Goal: Information Seeking & Learning: Learn about a topic

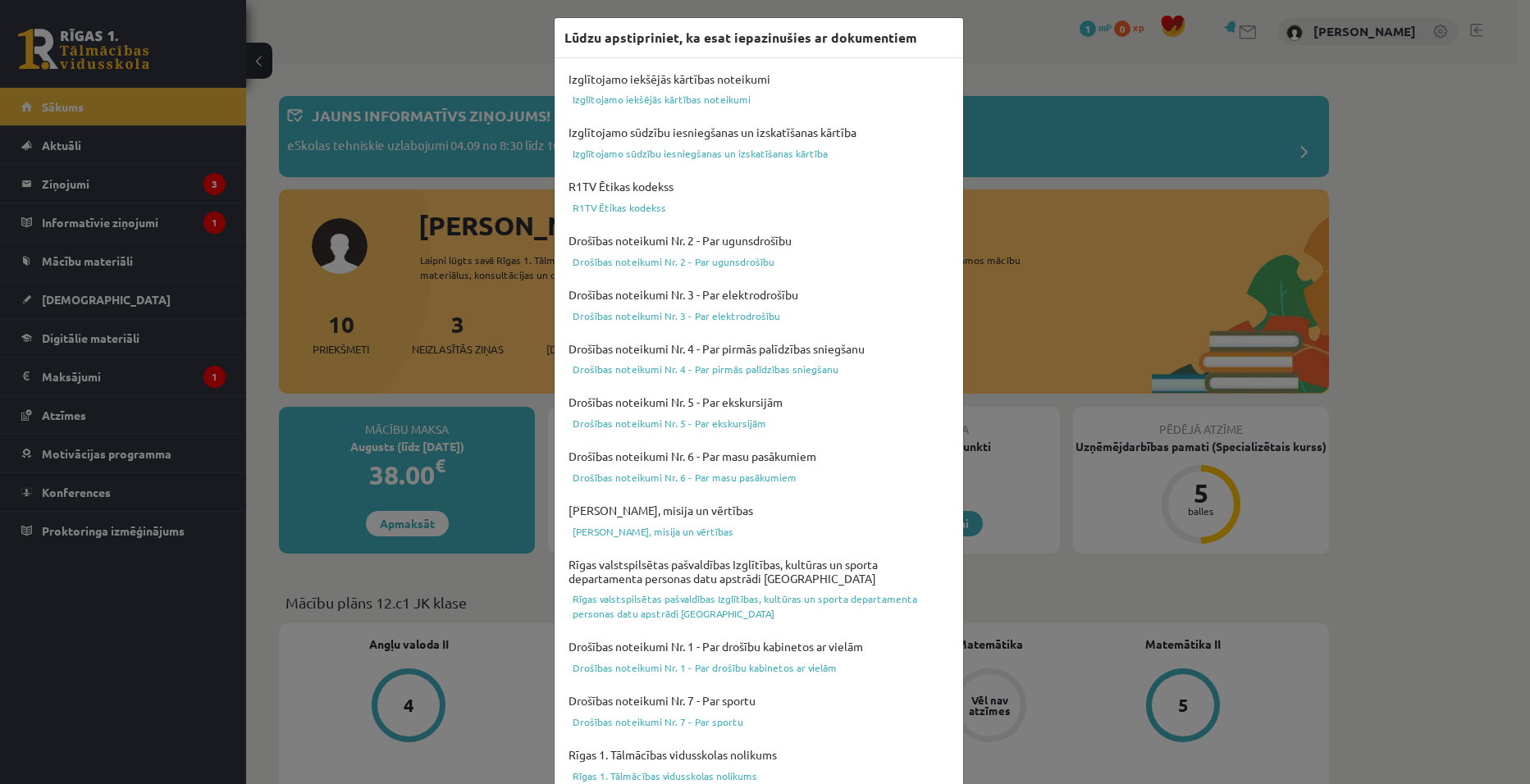
click at [1082, 69] on div "Lūdzu apstipriniet, ka esat iepazinušies ar dokumentiem Izglītojamo iekšējās kā…" at bounding box center [765, 392] width 1530 height 784
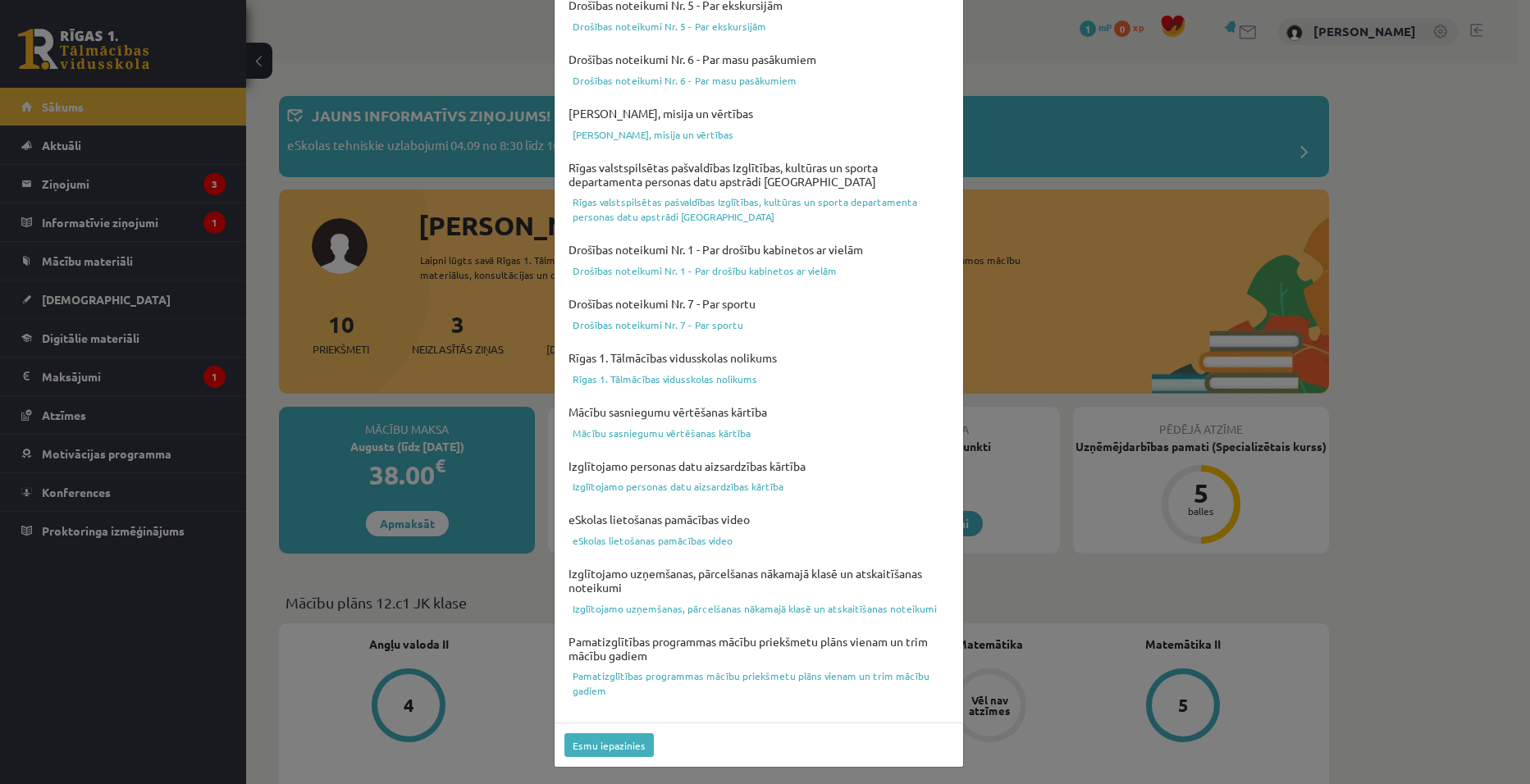
scroll to position [398, 0]
click at [625, 745] on button "Esmu iepazinies" at bounding box center [609, 744] width 90 height 23
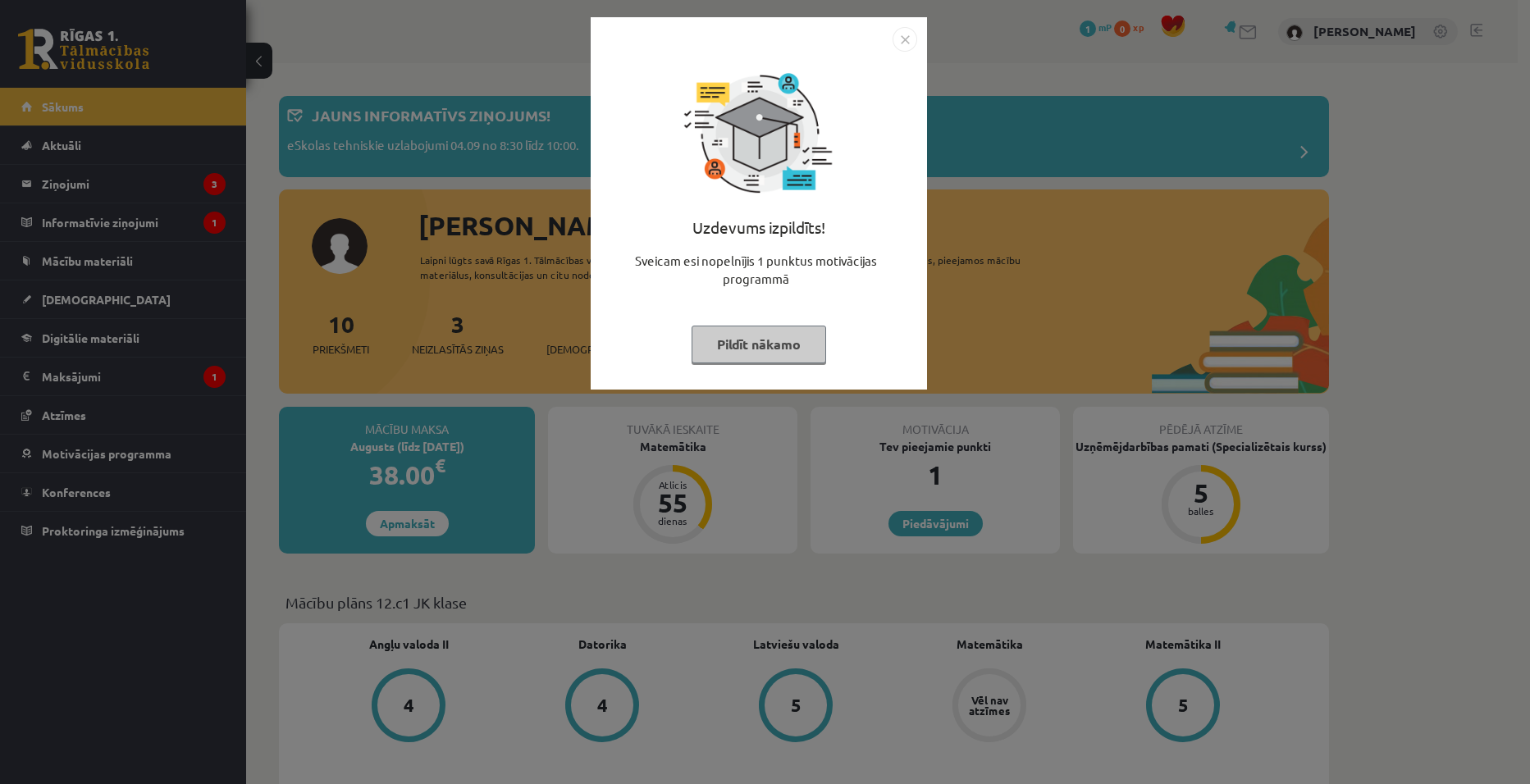
click at [898, 32] on img "Close" at bounding box center [904, 39] width 24 height 24
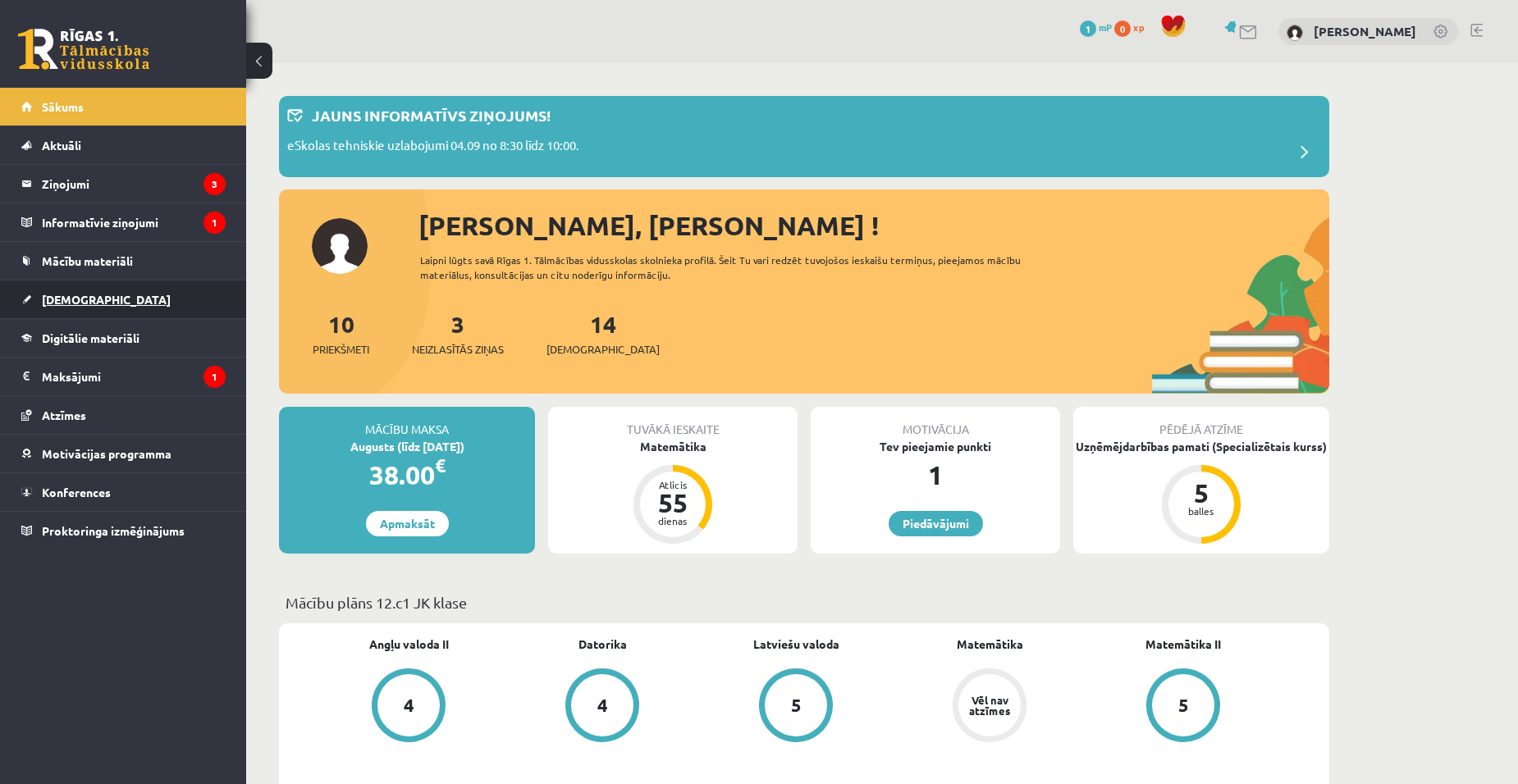
click at [76, 295] on span "[DEMOGRAPHIC_DATA]" at bounding box center [106, 299] width 128 height 15
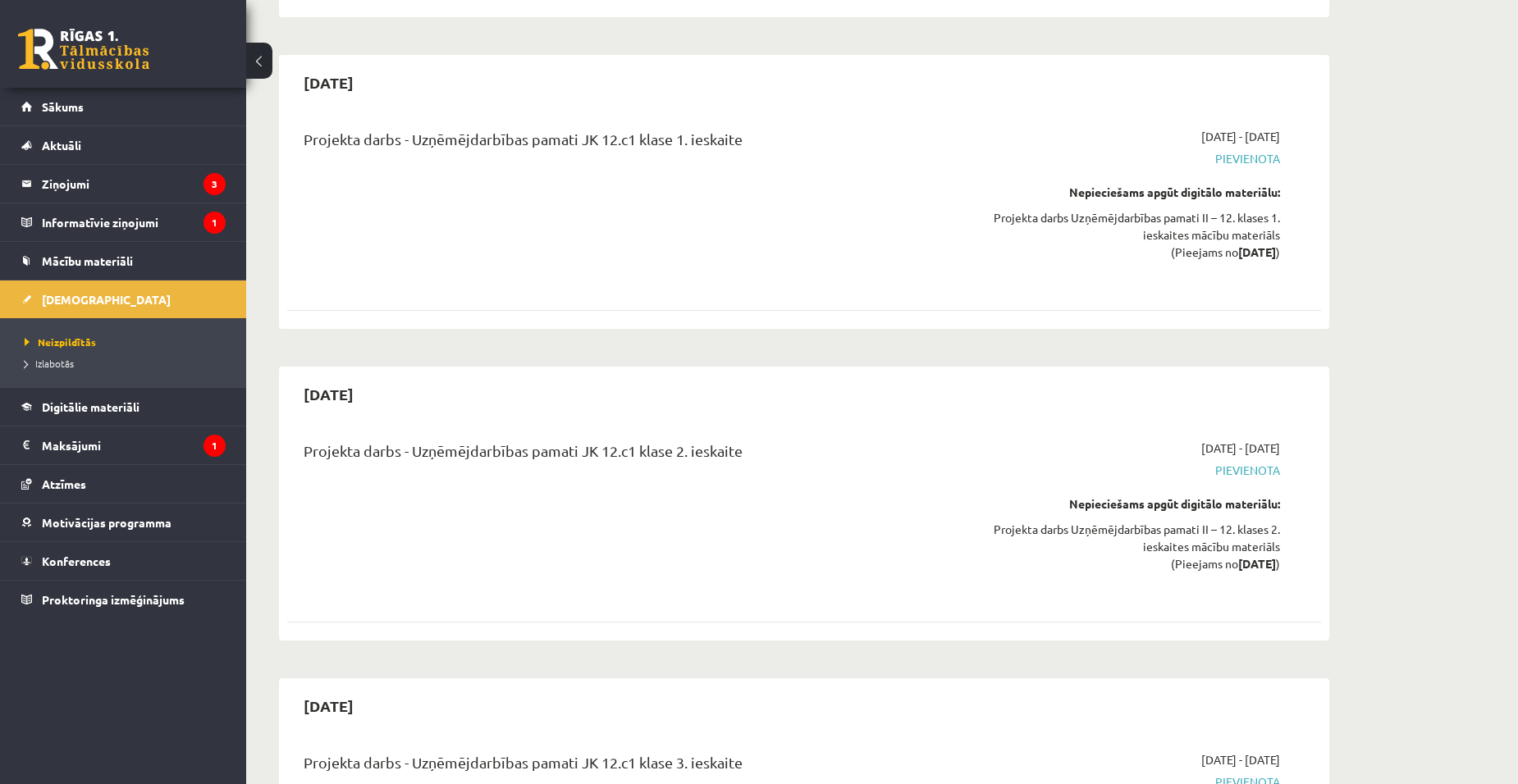
scroll to position [7724, 0]
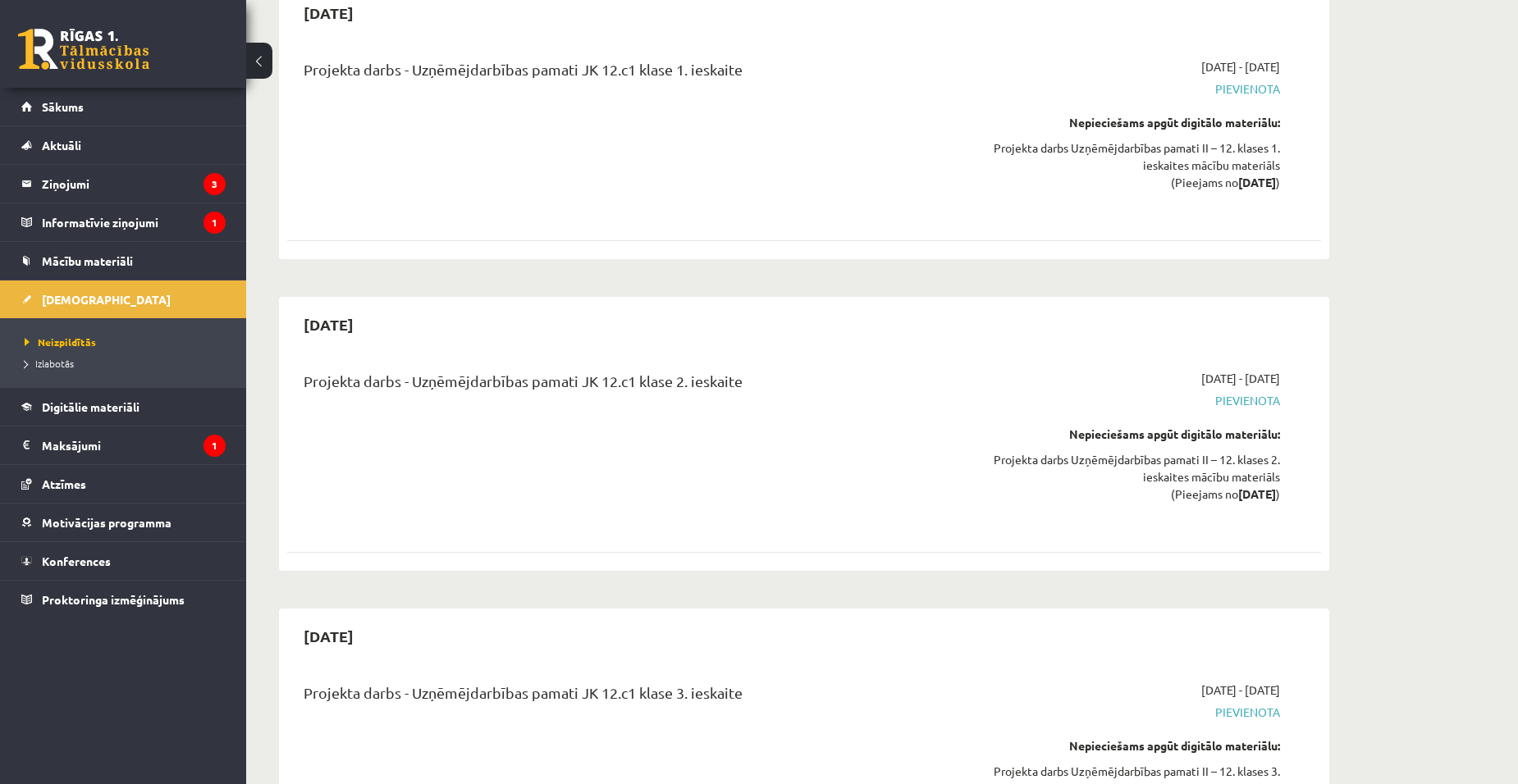
drag, startPoint x: 389, startPoint y: 503, endPoint x: 300, endPoint y: 506, distance: 89.1
drag, startPoint x: 300, startPoint y: 506, endPoint x: 438, endPoint y: 509, distance: 138.0
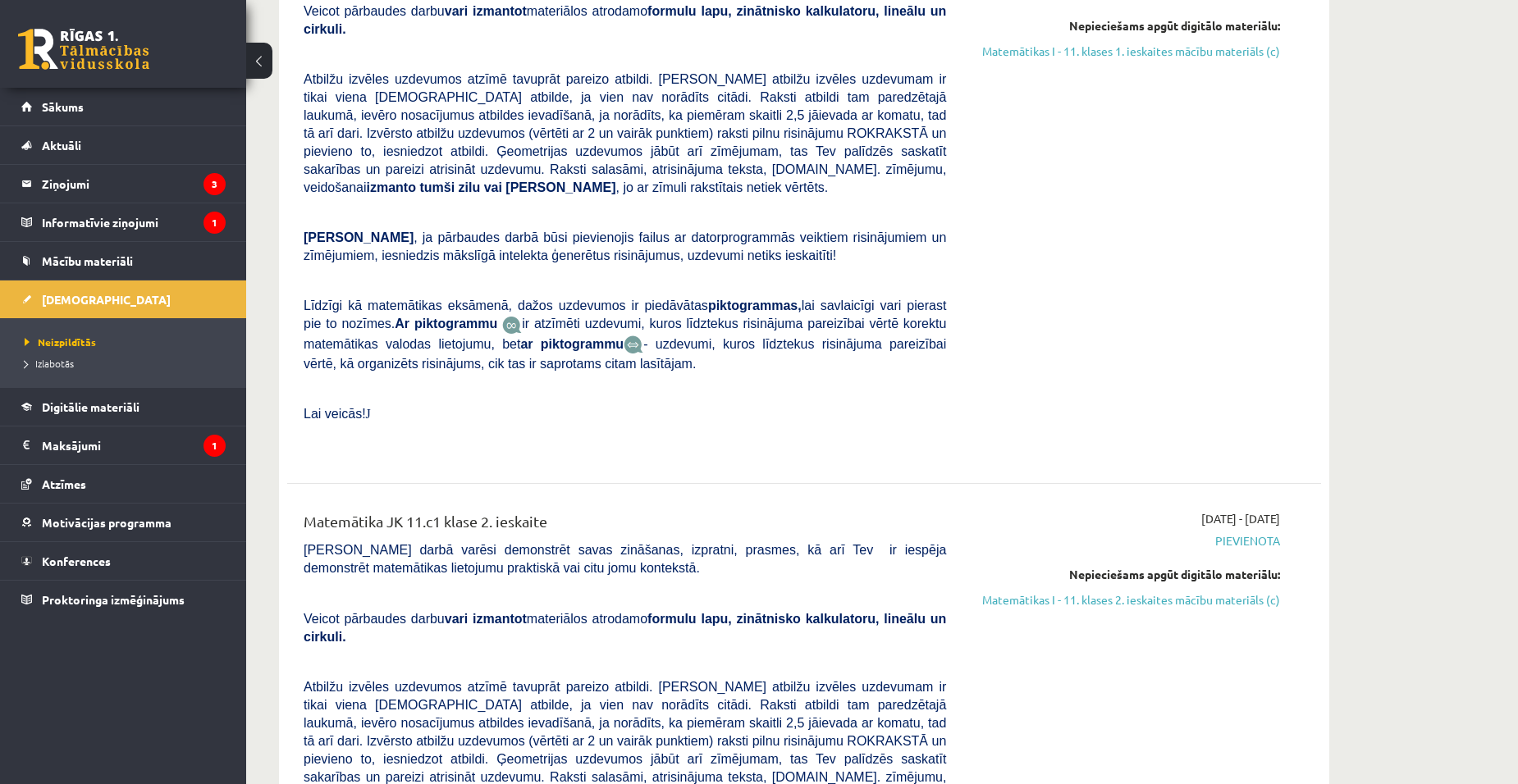
click at [1149, 510] on div "[DATE] - [DATE] [GEOGRAPHIC_DATA] Nepieciešams apgūt digitālo materiālu: Matemā…" at bounding box center [1125, 787] width 334 height 554
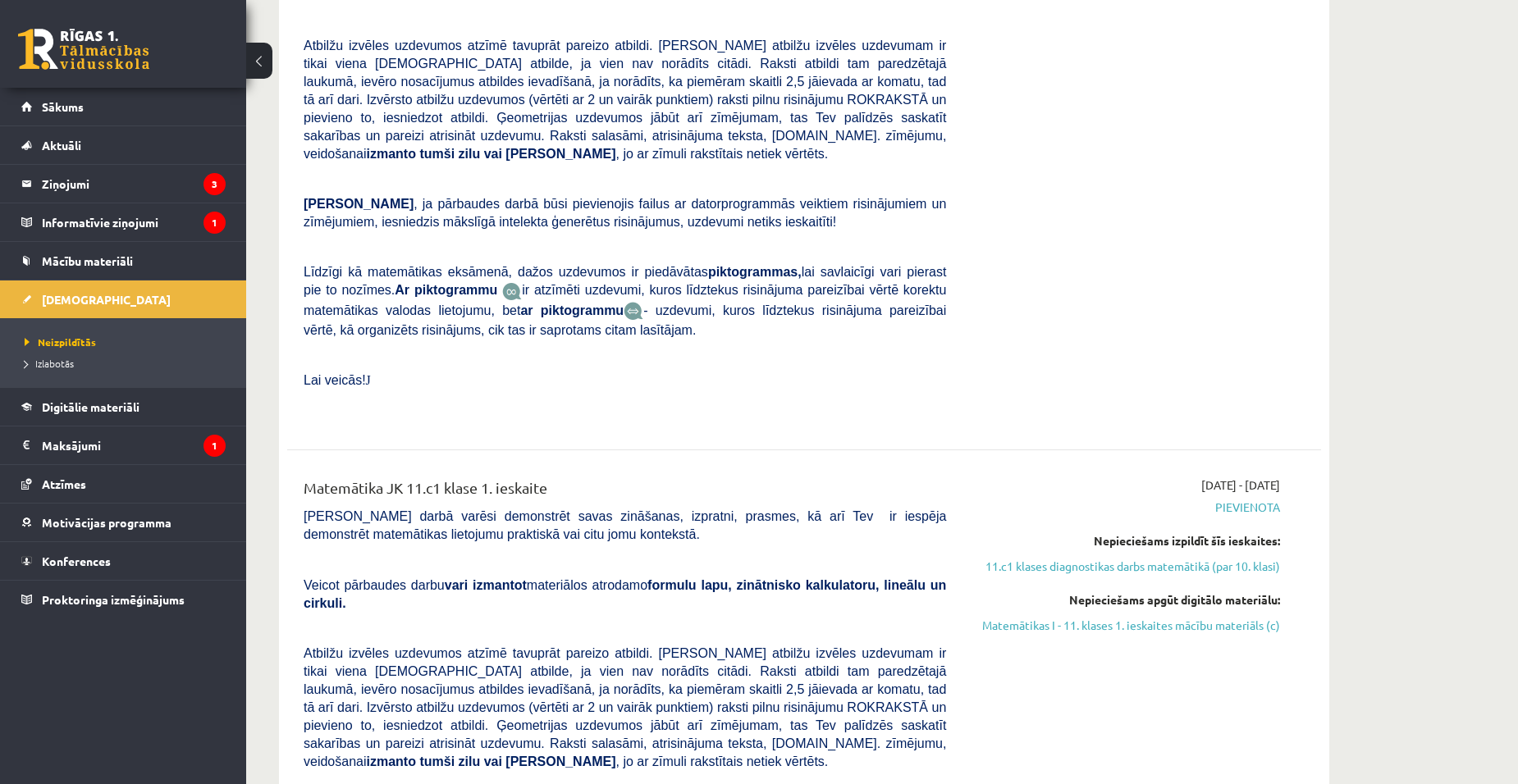
click at [1143, 477] on div "[DATE] - [DATE] [GEOGRAPHIC_DATA] Nepieciešams izpildīt šīs ieskaites: 11.c1 kl…" at bounding box center [1125, 754] width 334 height 554
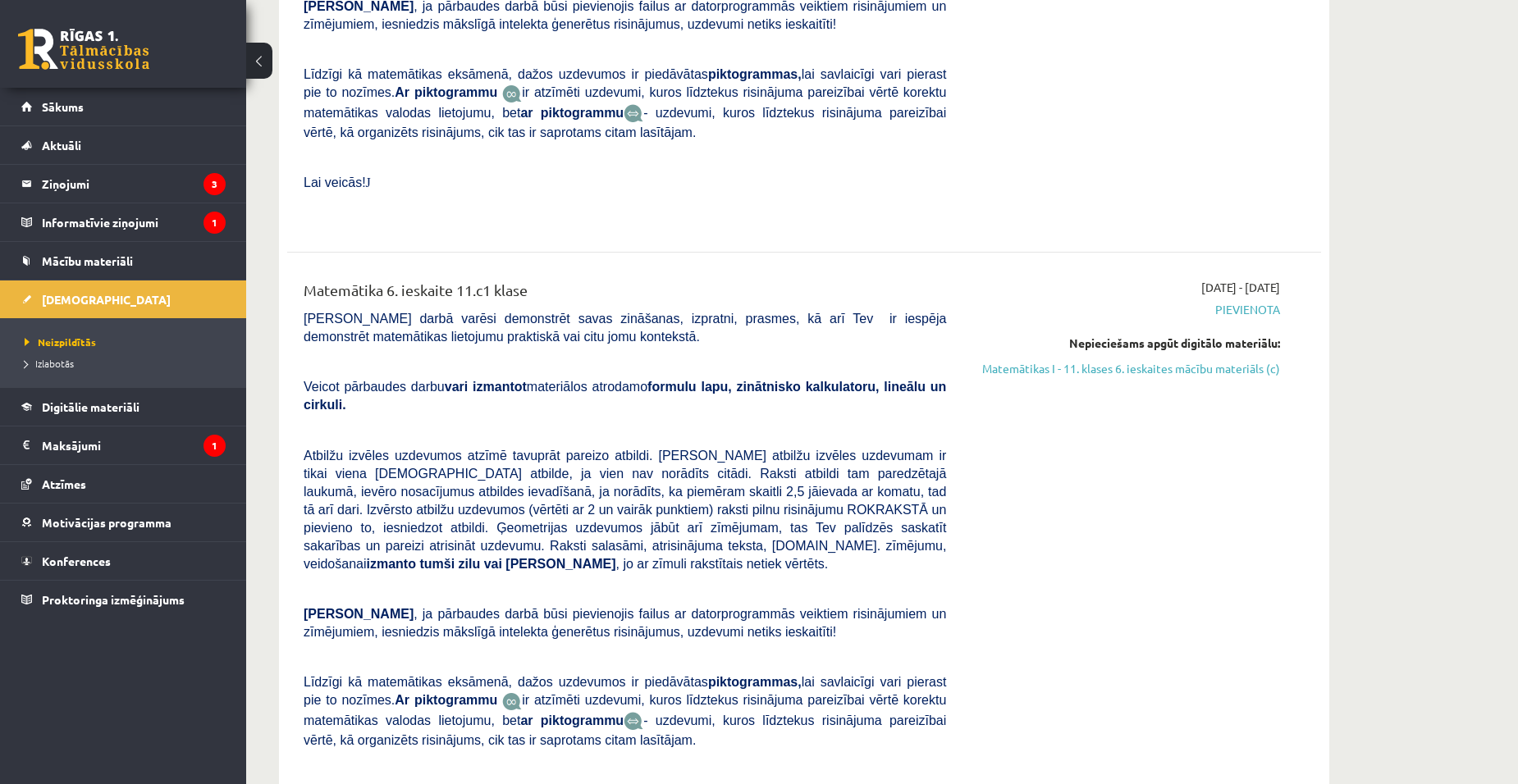
click at [1137, 393] on div "[DATE] - [DATE] [GEOGRAPHIC_DATA] Nepieciešams apgūt digitālo materiālu: Matemā…" at bounding box center [1125, 556] width 334 height 554
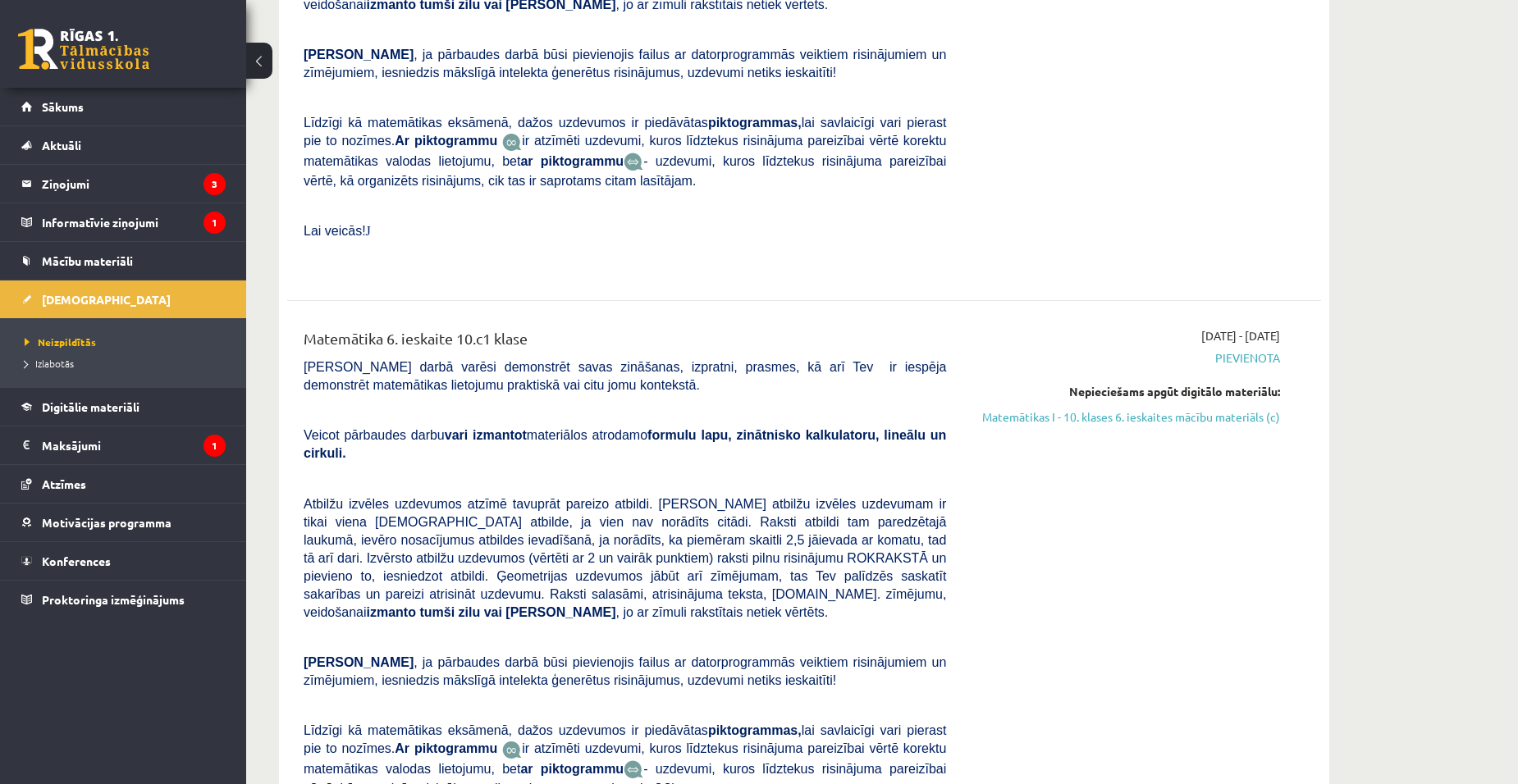
click at [1132, 420] on div "[DATE] - [DATE] [GEOGRAPHIC_DATA] Nepieciešams apgūt digitālo materiālu: Matemā…" at bounding box center [1125, 604] width 334 height 554
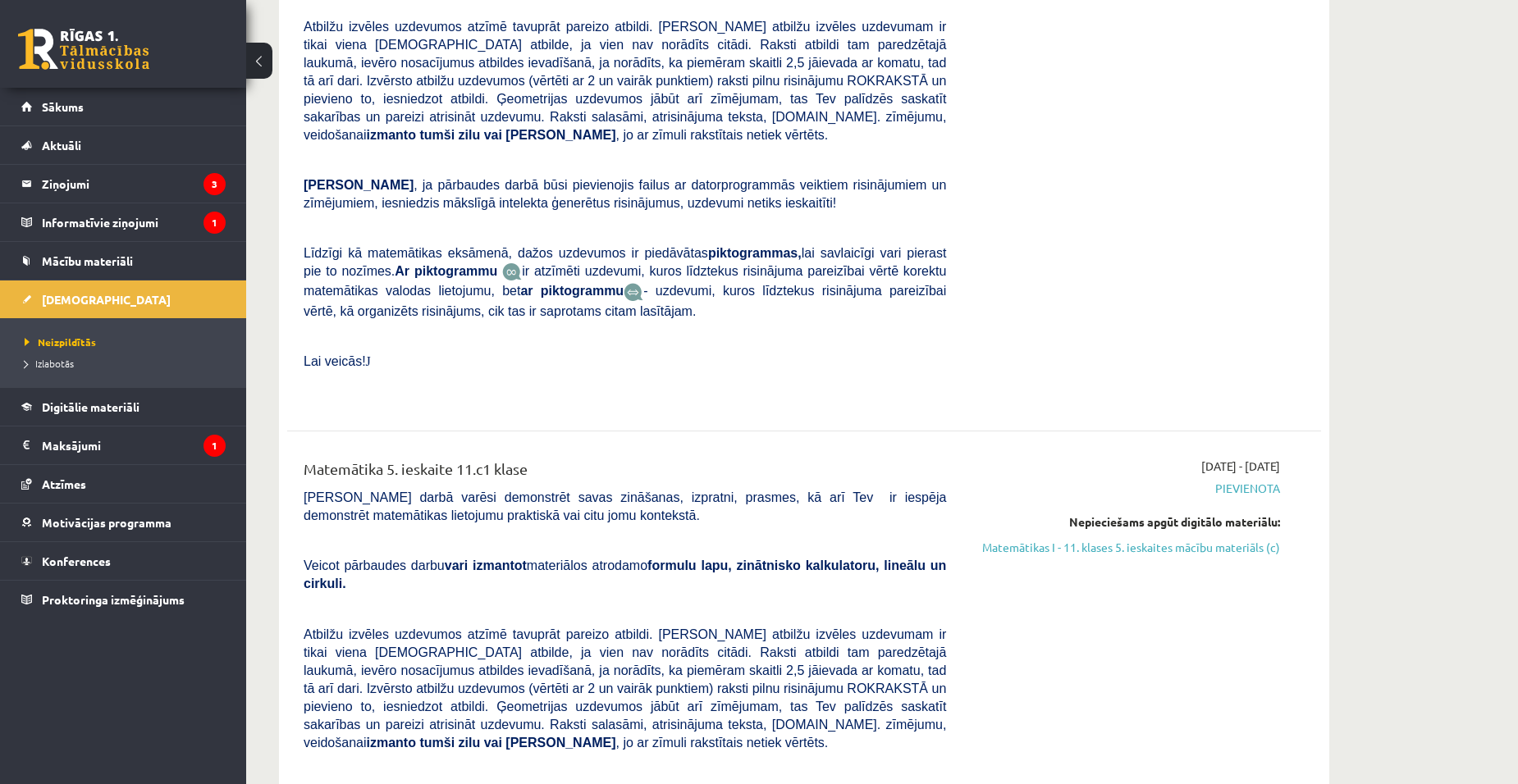
click at [1140, 457] on div "[DATE] - [DATE] [GEOGRAPHIC_DATA] Nepieciešams apgūt digitālo materiālu: Matemā…" at bounding box center [1125, 734] width 334 height 554
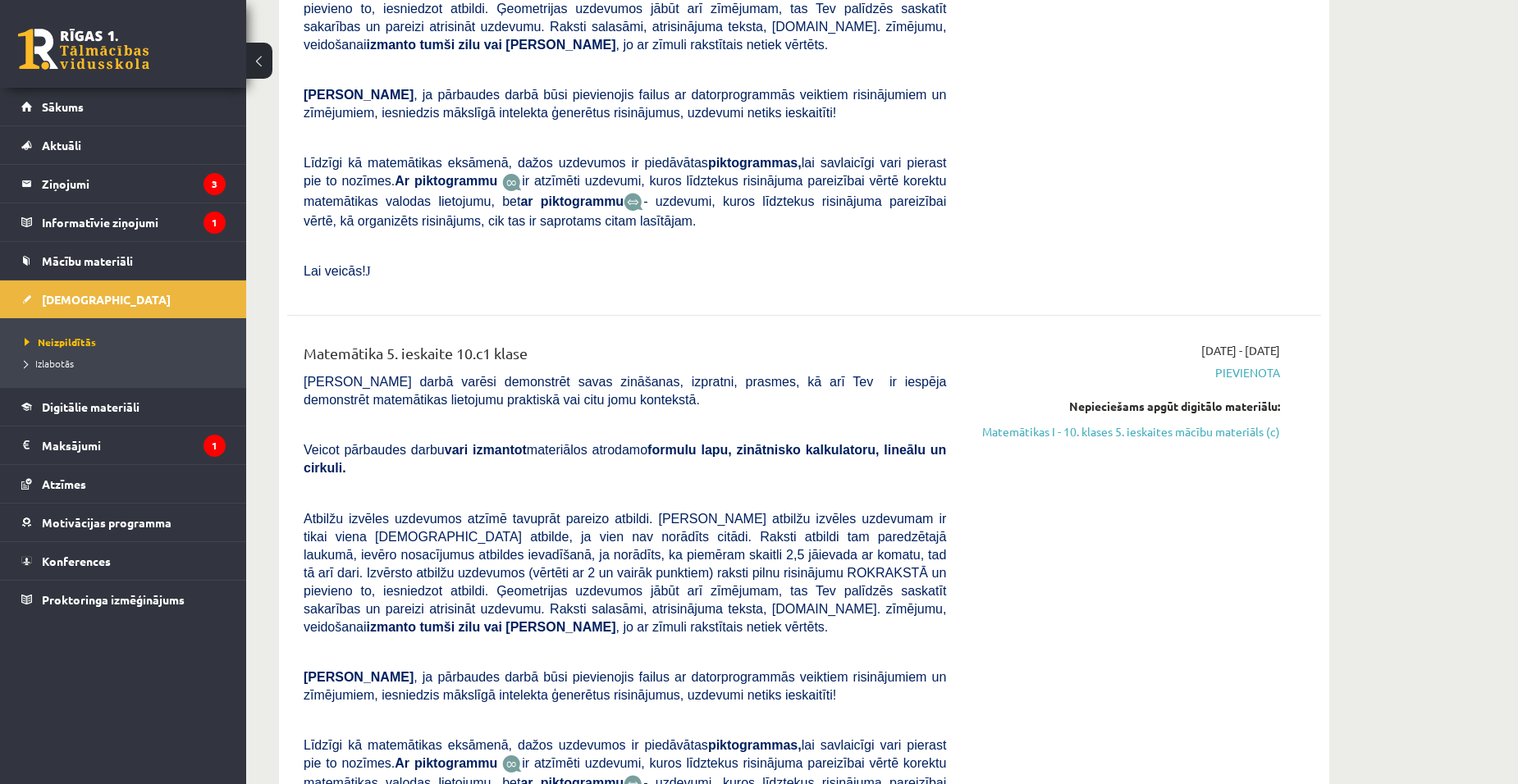
click at [1142, 424] on div "[DATE] - [DATE] [GEOGRAPHIC_DATA] Nepieciešams apgūt digitālo materiālu: Matemā…" at bounding box center [1125, 620] width 334 height 554
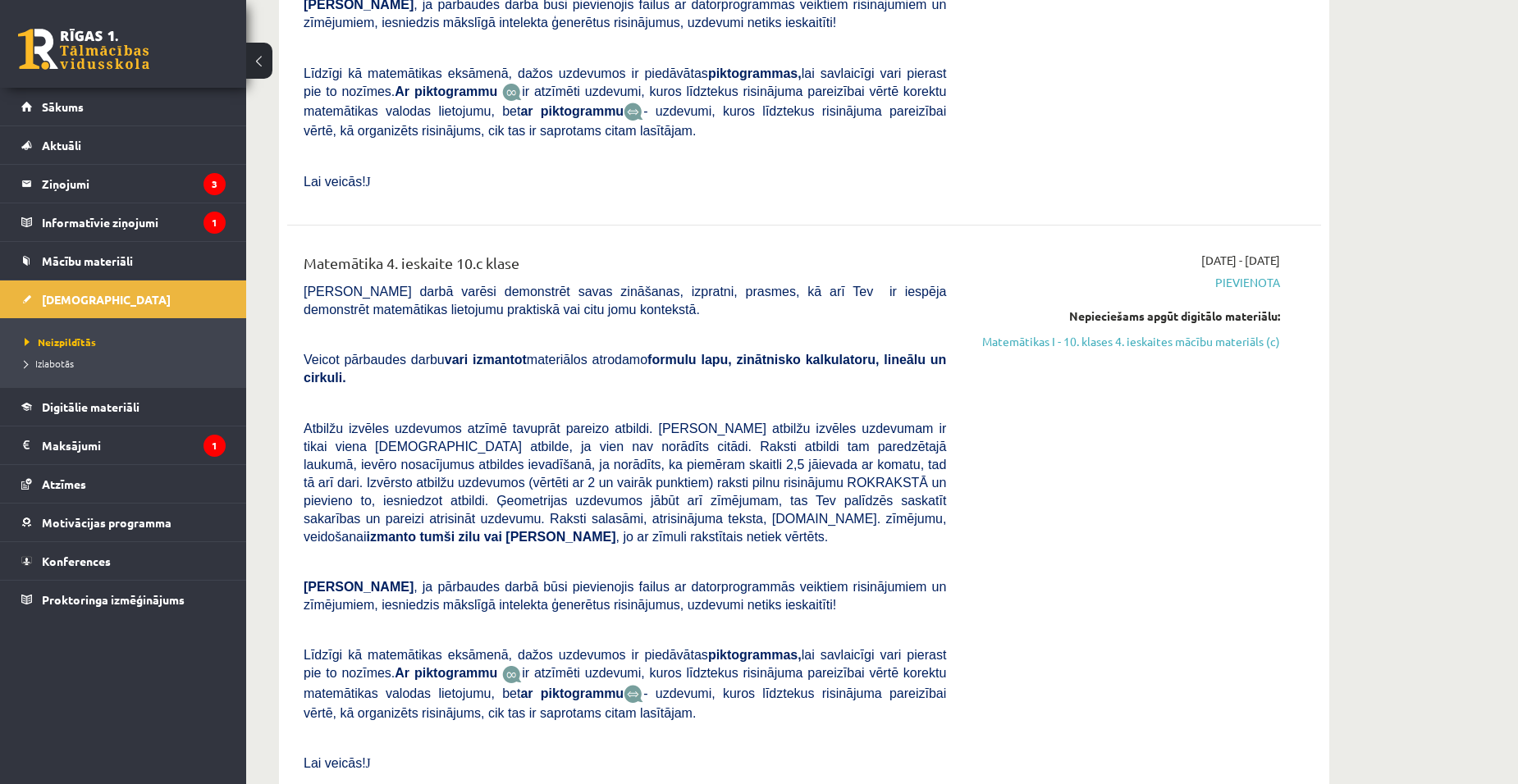
click at [1141, 424] on div "[DATE] - [DATE] [GEOGRAPHIC_DATA] Nepieciešams apgūt digitālo materiālu: Matemā…" at bounding box center [1125, 517] width 334 height 529
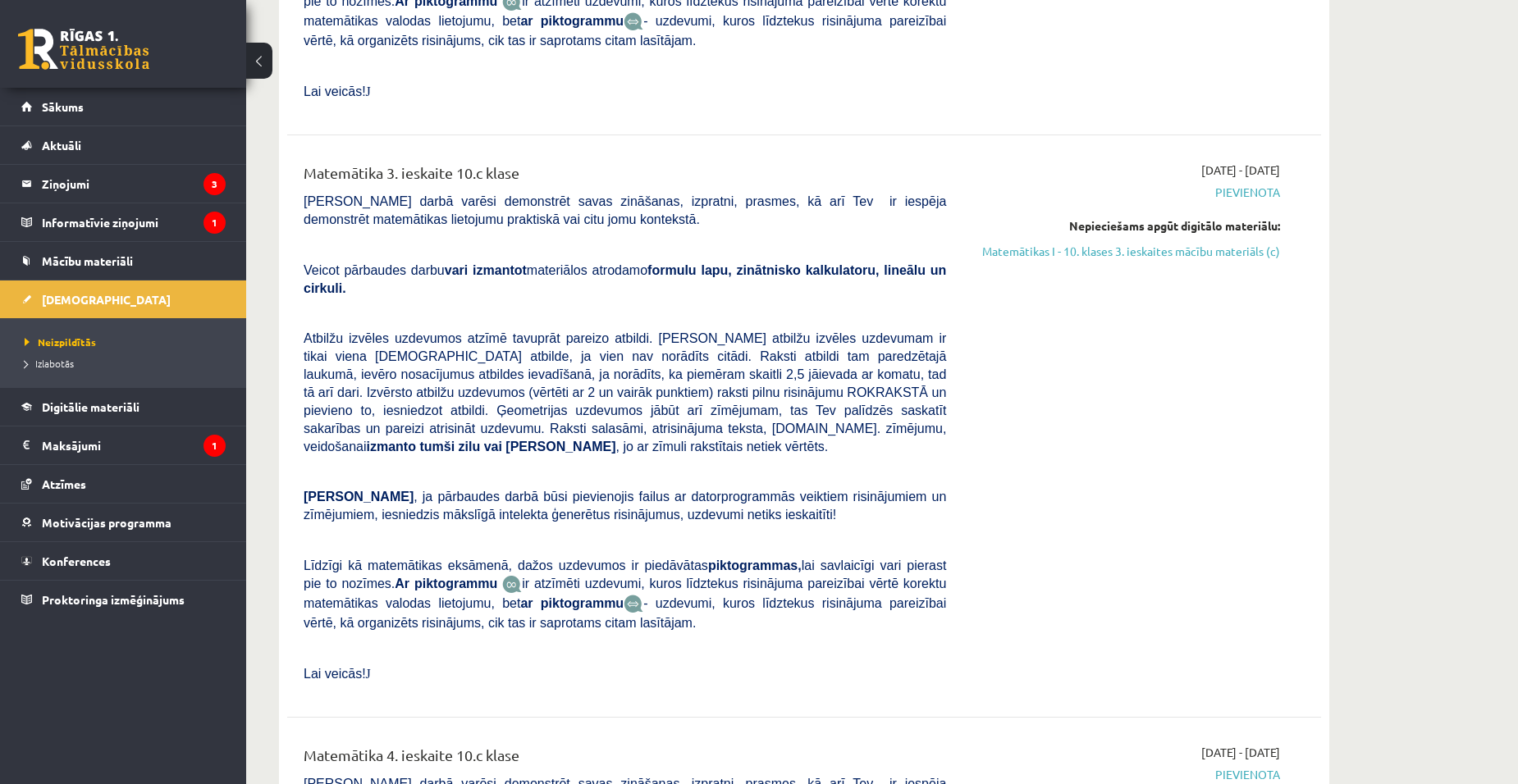
click at [1142, 423] on div "[DATE] - [DATE] [GEOGRAPHIC_DATA] Nepieciešams apgūt digitālo materiālu: Matemā…" at bounding box center [1125, 426] width 334 height 529
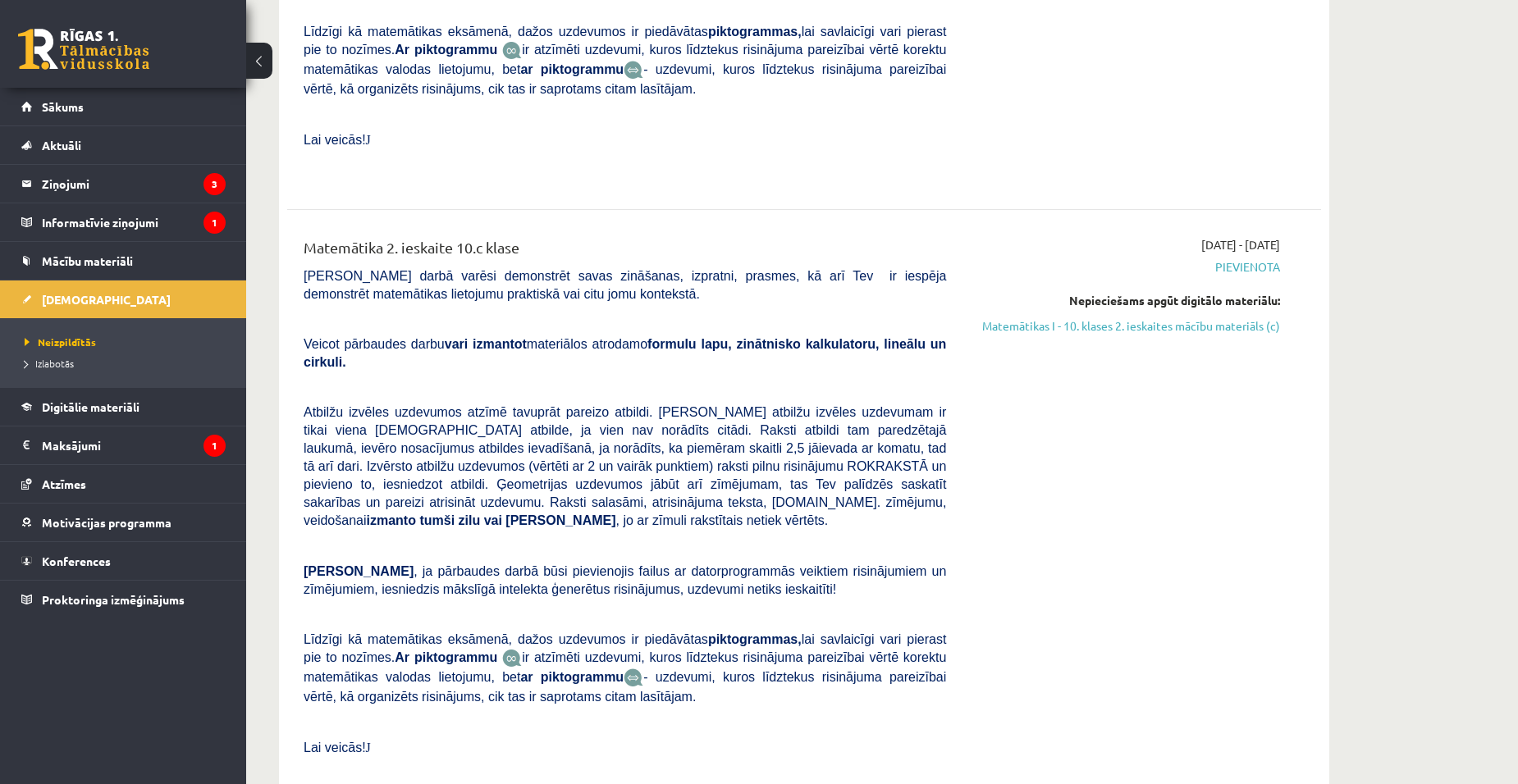
click at [1144, 420] on div "[DATE] - [DATE] [GEOGRAPHIC_DATA] Nepieciešams apgūt digitālo materiālu: Matemā…" at bounding box center [1125, 501] width 334 height 529
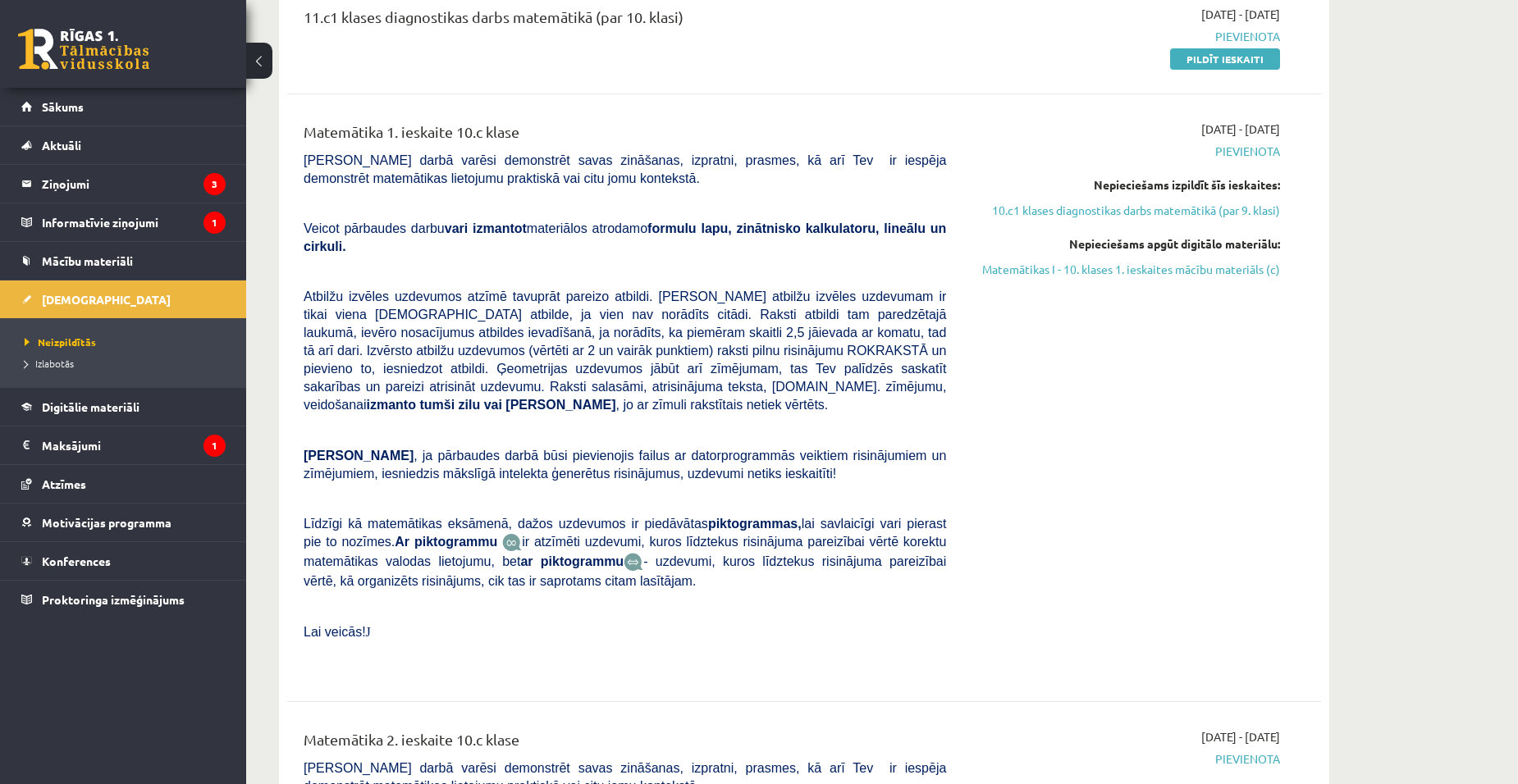
click at [1151, 420] on div "[DATE] - [DATE] [GEOGRAPHIC_DATA] Nepieciešams izpildīt šīs ieskaites: 10.c1 kl…" at bounding box center [1125, 398] width 334 height 554
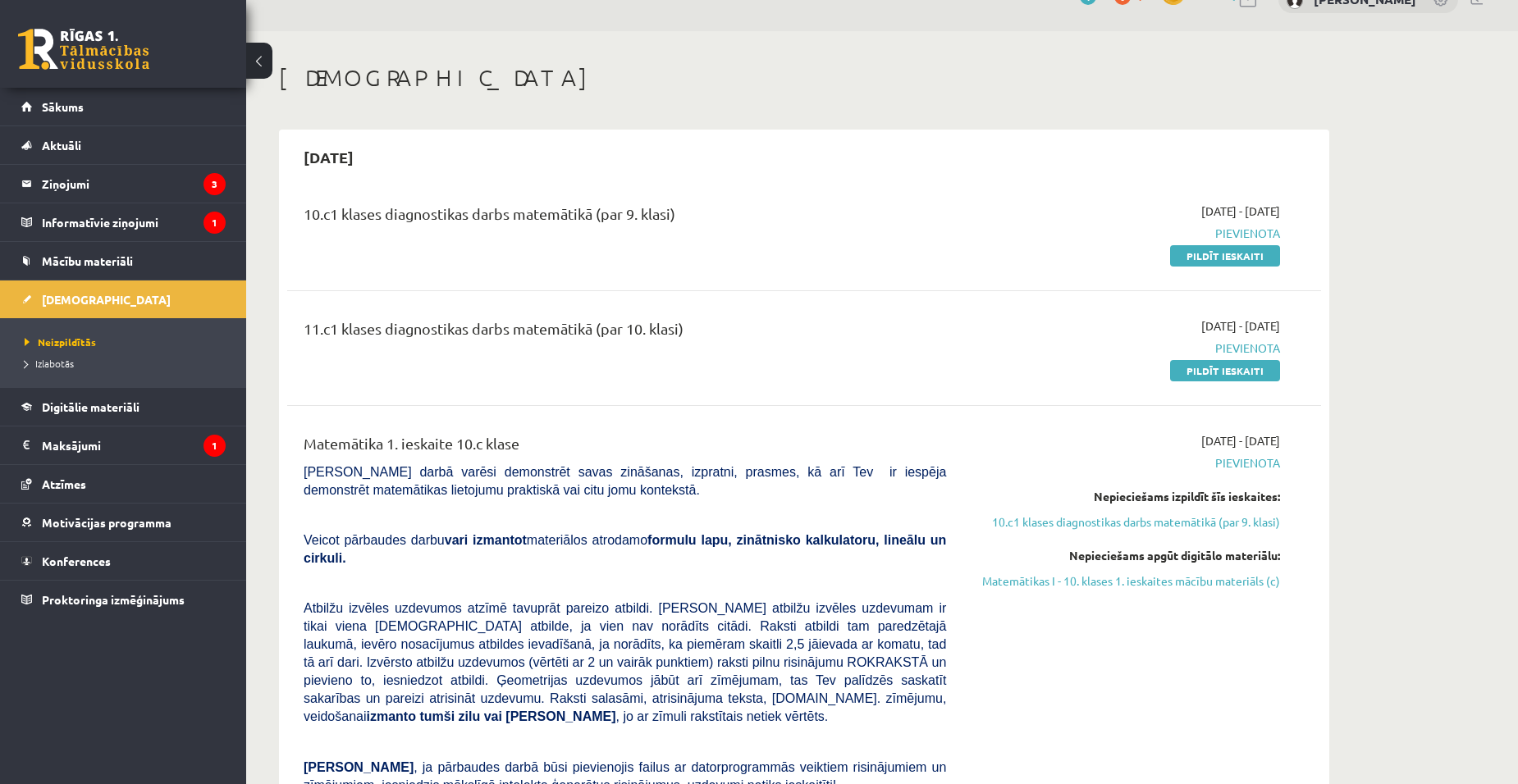
scroll to position [0, 0]
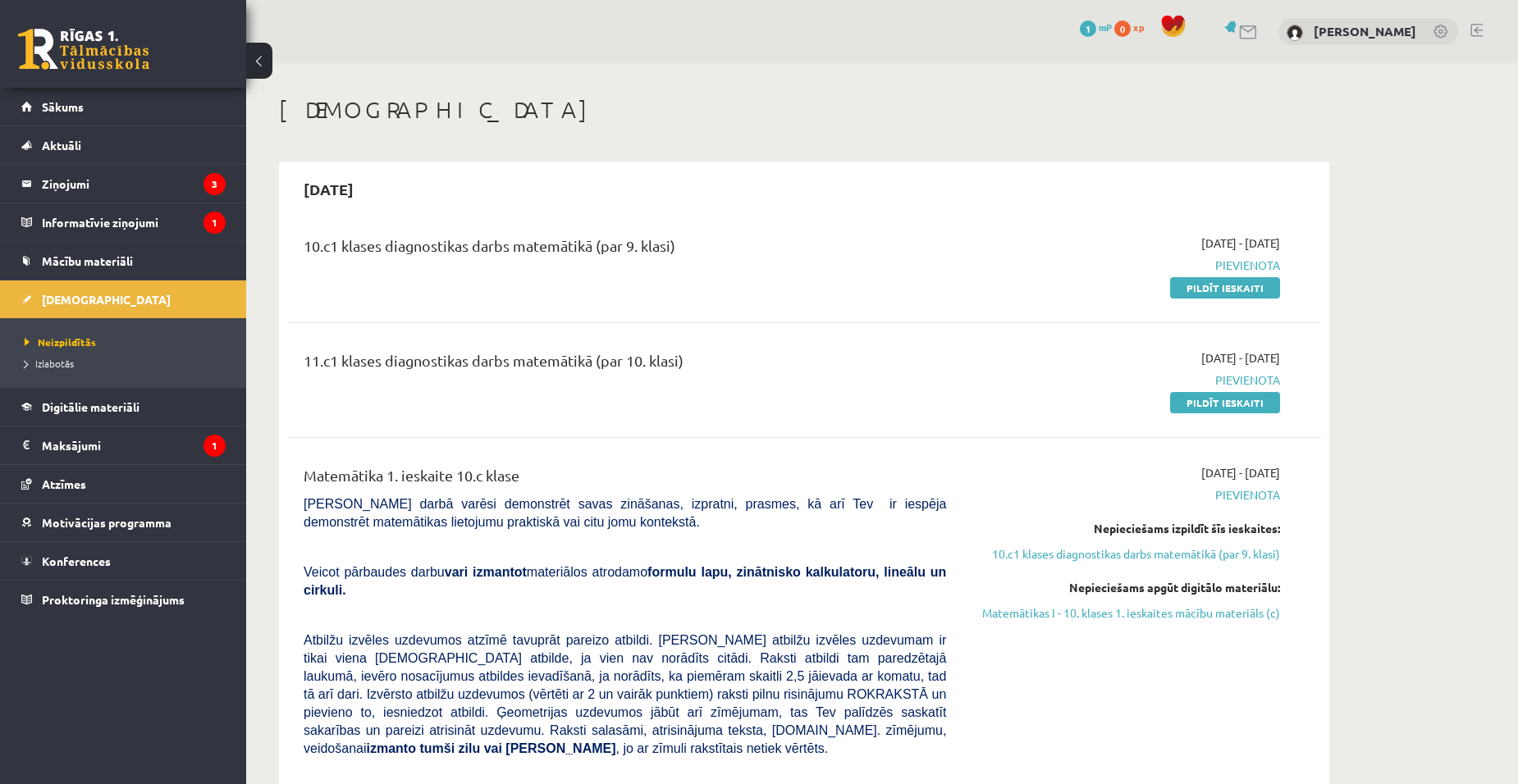
click at [1119, 383] on span "Pievienota" at bounding box center [1125, 380] width 309 height 18
click at [76, 112] on span "Sākums" at bounding box center [62, 106] width 42 height 15
